Goal: Find specific page/section: Find specific page/section

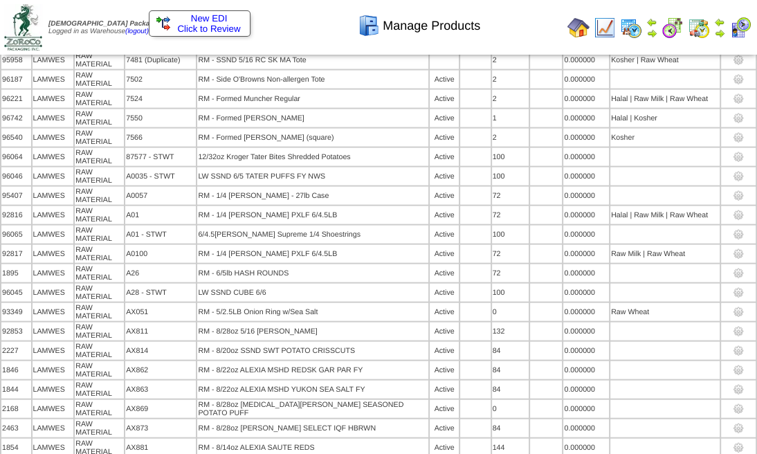
scroll to position [8737, 0]
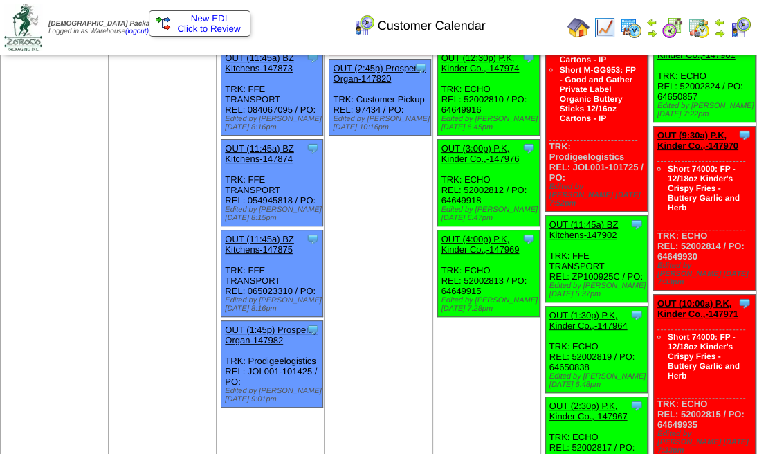
scroll to position [277, 0]
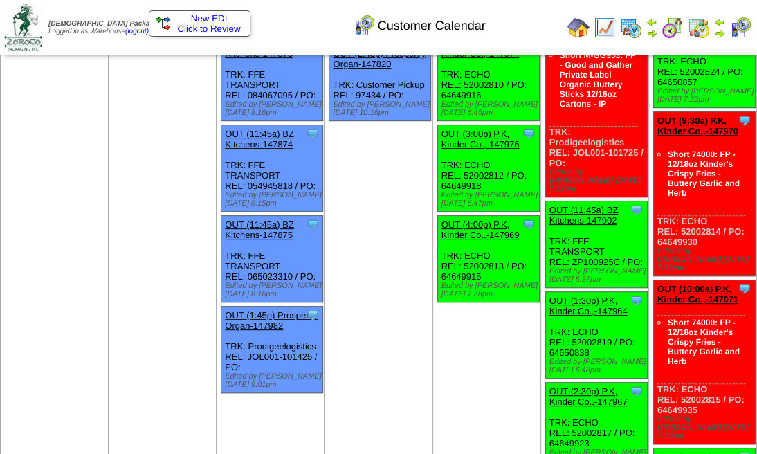
click at [701, 19] on img at bounding box center [699, 28] width 22 height 22
